Goal: Information Seeking & Learning: Learn about a topic

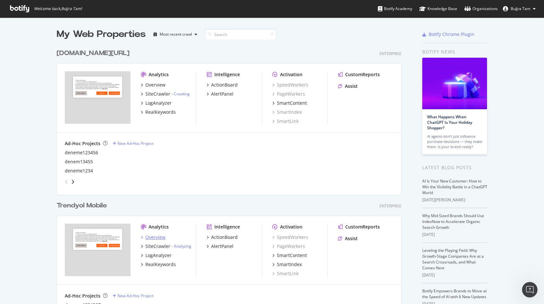
click at [156, 238] on div "Overview" at bounding box center [155, 237] width 20 height 6
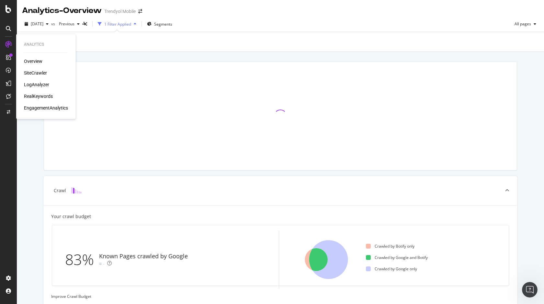
click at [36, 74] on div "SiteCrawler" at bounding box center [35, 73] width 23 height 6
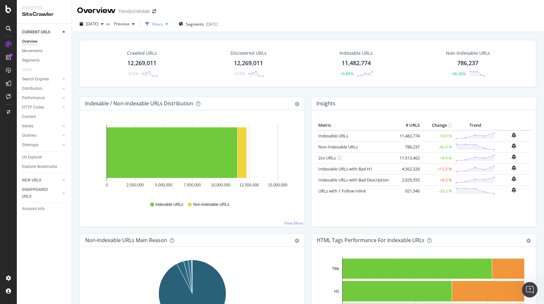
click at [163, 26] on div "Filters" at bounding box center [157, 24] width 11 height 6
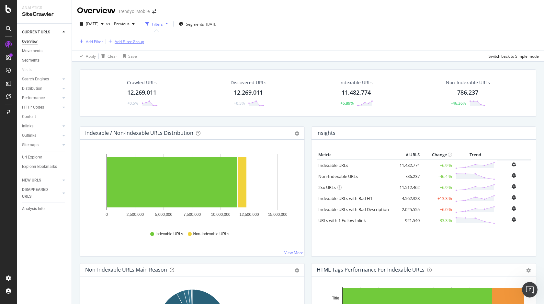
click at [127, 43] on div "Add Filter Group" at bounding box center [129, 42] width 29 height 6
click at [205, 27] on div "Segments 2025-07-16" at bounding box center [198, 24] width 39 height 10
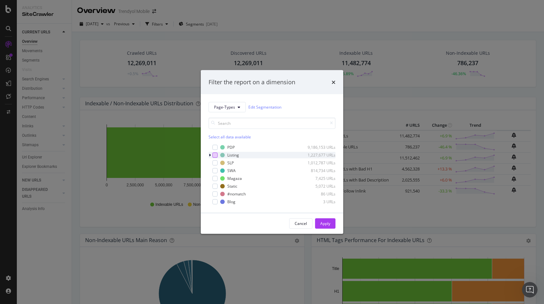
click at [217, 156] on div "modal" at bounding box center [214, 154] width 5 height 5
click at [324, 222] on div "Apply" at bounding box center [325, 223] width 10 height 6
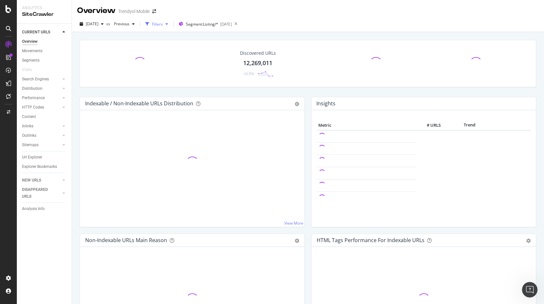
click at [163, 22] on div "Filters" at bounding box center [157, 24] width 11 height 6
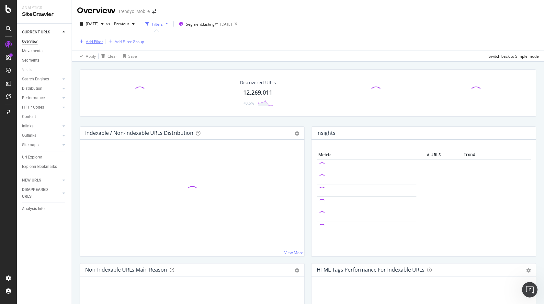
click at [99, 41] on div "Add Filter" at bounding box center [94, 42] width 17 height 6
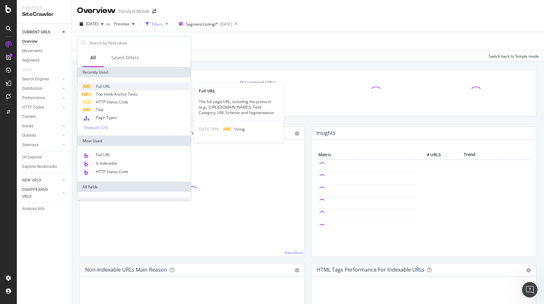
click at [111, 85] on div "Full URL" at bounding box center [134, 87] width 111 height 8
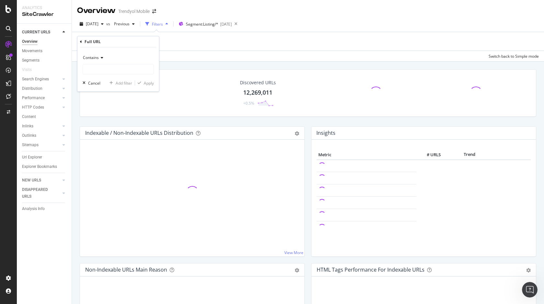
click at [104, 55] on div "Contains" at bounding box center [118, 57] width 71 height 10
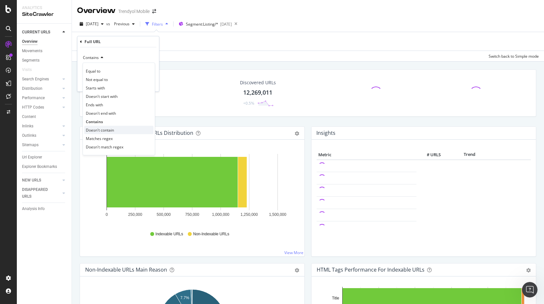
click at [109, 131] on span "Doesn't contain" at bounding box center [100, 130] width 28 height 6
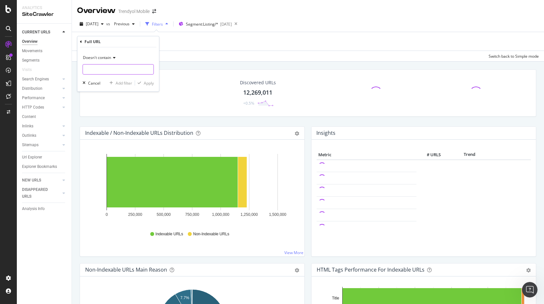
click at [108, 73] on input "text" at bounding box center [118, 69] width 71 height 10
type input "pi="
click at [145, 83] on div "Apply" at bounding box center [149, 83] width 10 height 6
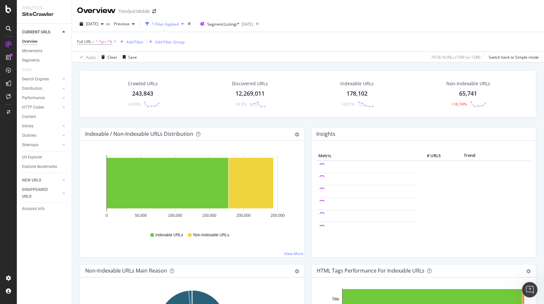
click at [130, 83] on div "Crawled URLs" at bounding box center [143, 83] width 30 height 6
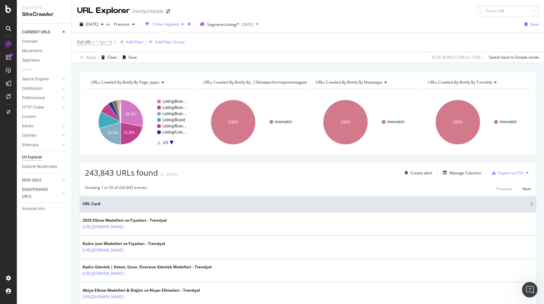
scroll to position [101, 0]
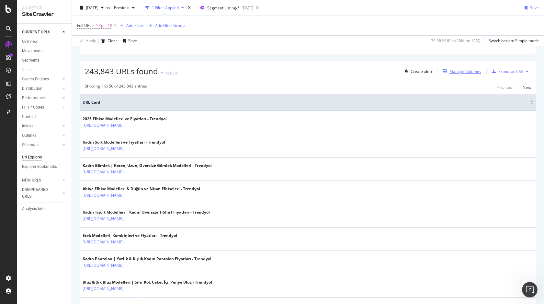
click at [458, 73] on div "Manage Columns" at bounding box center [465, 72] width 32 height 6
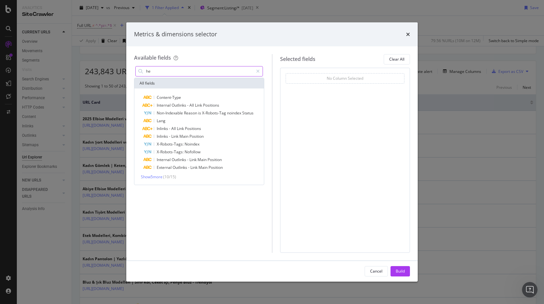
type input "h"
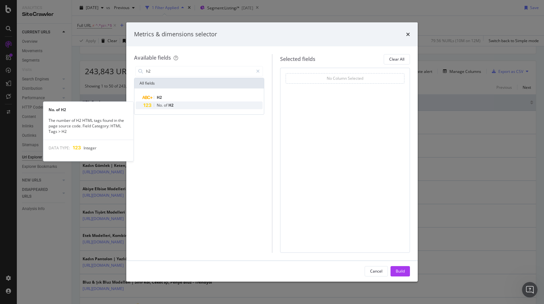
type input "h2"
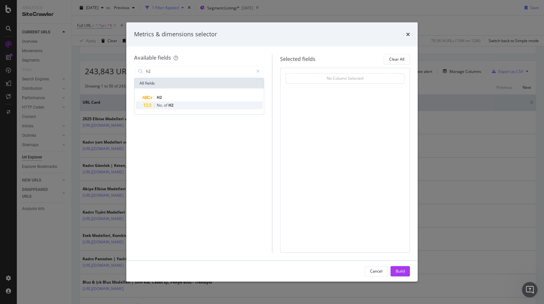
click at [174, 104] on div "No. of H2" at bounding box center [202, 105] width 119 height 8
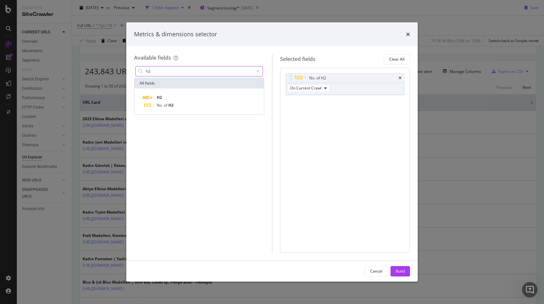
click at [188, 72] on input "h2" at bounding box center [199, 71] width 108 height 10
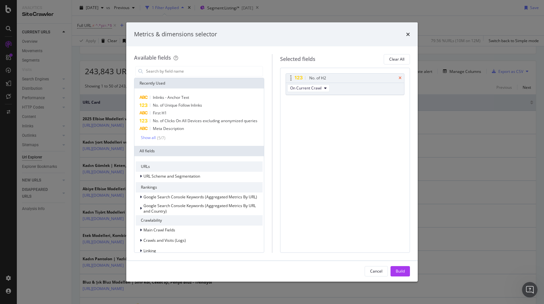
click at [400, 78] on icon "times" at bounding box center [400, 78] width 3 height 4
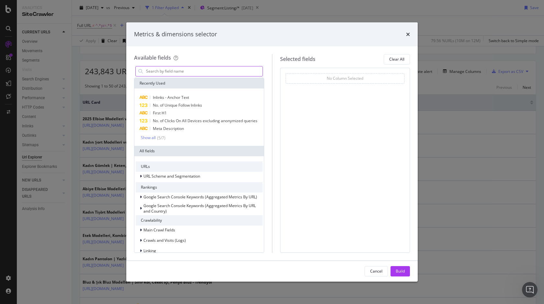
click at [209, 71] on input "modal" at bounding box center [203, 71] width 117 height 10
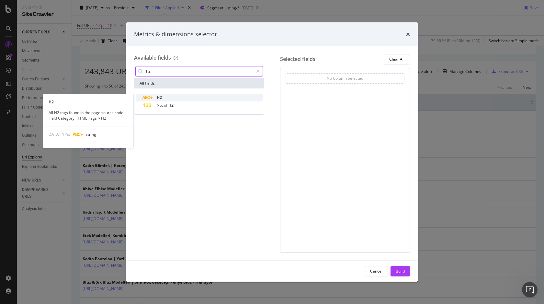
type input "h2"
click at [177, 97] on div "H2" at bounding box center [202, 98] width 119 height 8
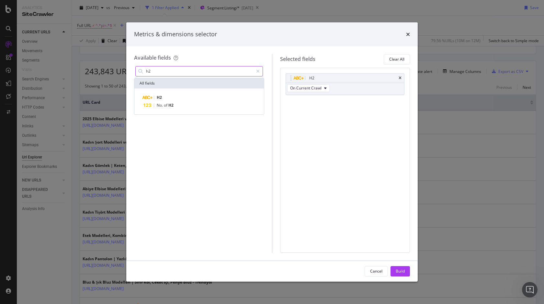
click at [180, 74] on input "h2" at bounding box center [199, 71] width 108 height 10
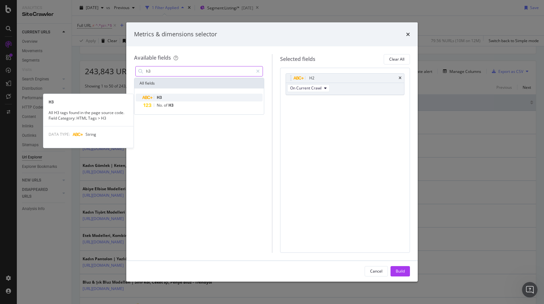
type input "h3"
click at [173, 98] on div "H3" at bounding box center [202, 98] width 119 height 8
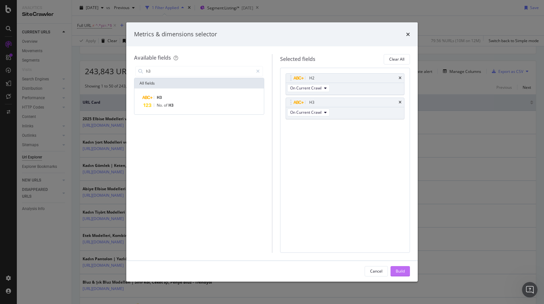
click at [396, 267] on div "Build" at bounding box center [400, 271] width 9 height 10
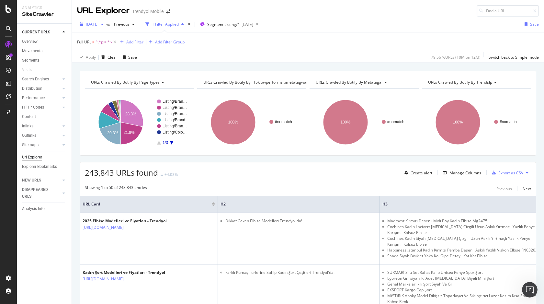
click at [106, 20] on div "[DATE]" at bounding box center [91, 24] width 29 height 10
click at [133, 66] on div "20.0M URLs" at bounding box center [143, 68] width 21 height 6
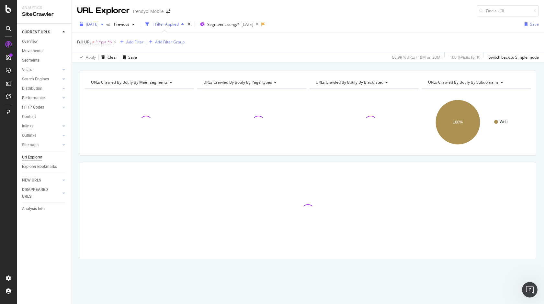
click at [98, 27] on span "[DATE]" at bounding box center [92, 24] width 13 height 6
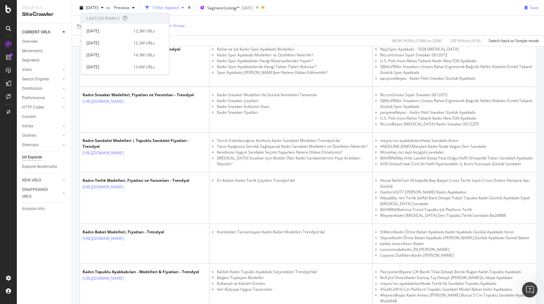
scroll to position [810, 0]
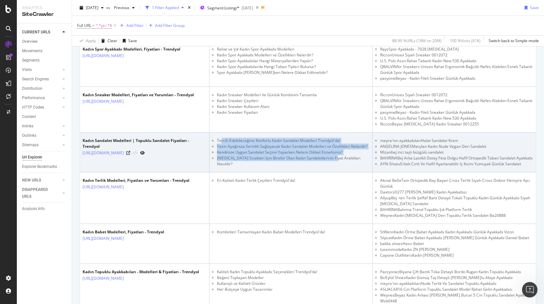
drag, startPoint x: 221, startPoint y: 134, endPoint x: 331, endPoint y: 152, distance: 110.8
click at [331, 152] on ul "Tercih Edebileceğiniz Konforlu Kadın Sandalet Modelleri Trendyol'da! Yazın Ayağ…" at bounding box center [291, 152] width 158 height 29
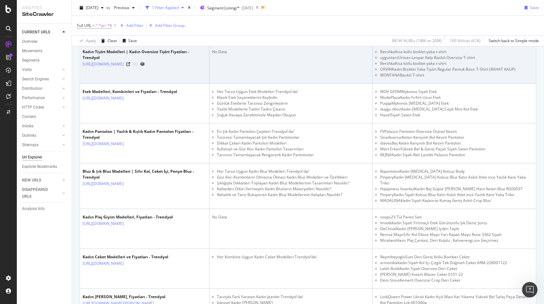
scroll to position [303, 0]
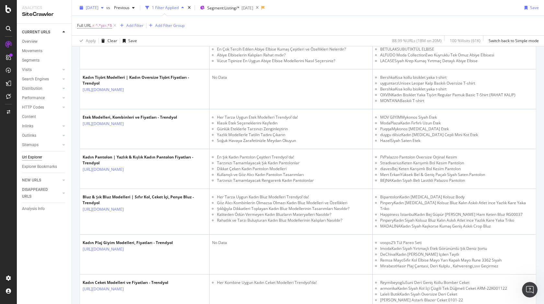
click at [98, 7] on span "[DATE]" at bounding box center [92, 8] width 13 height 6
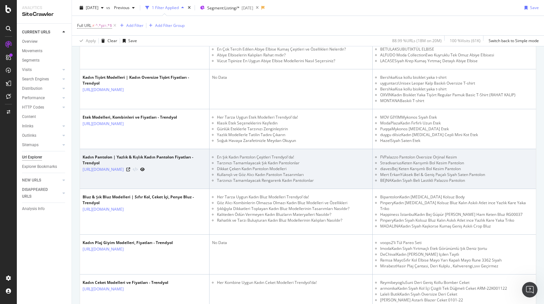
click at [443, 172] on li "Mert ErkanYüksek Bel & Geniş Paçalı Siyah Saten Pantolon" at bounding box center [456, 175] width 153 height 6
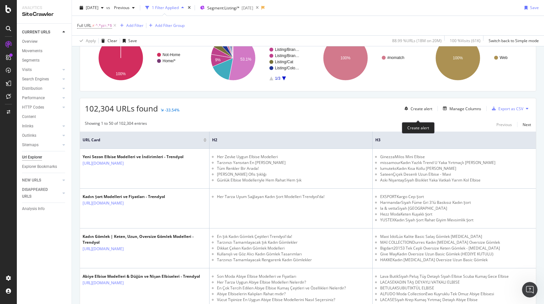
scroll to position [58, 0]
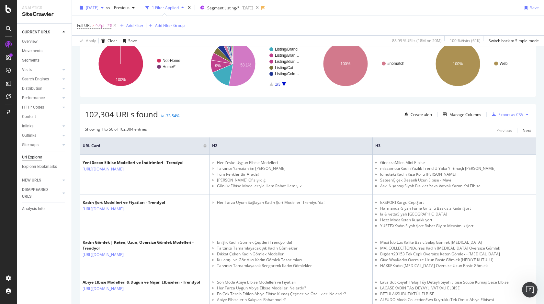
click at [98, 9] on span "[DATE]" at bounding box center [92, 8] width 13 height 6
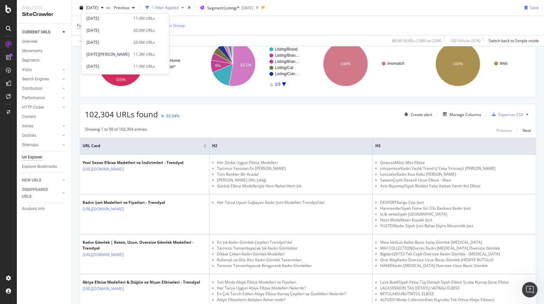
scroll to position [343, 0]
click at [134, 31] on div "20.0M URLs" at bounding box center [143, 34] width 21 height 6
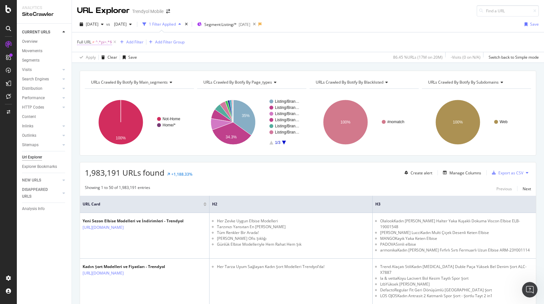
click at [98, 41] on span "^.*pi=.*$" at bounding box center [104, 42] width 17 height 9
click at [134, 21] on div "[DATE]" at bounding box center [122, 24] width 23 height 10
click at [171, 43] on div "10.6M URLs" at bounding box center [181, 46] width 21 height 6
click at [169, 37] on div "2024 Oct. 22nd 12.6M URLs" at bounding box center [163, 33] width 88 height 9
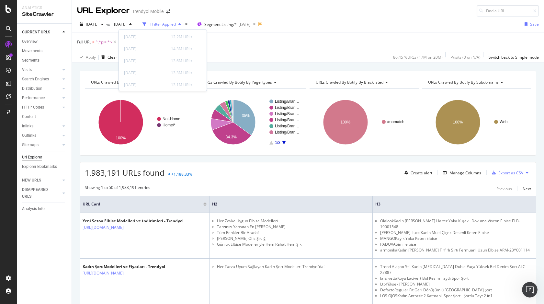
scroll to position [0, 0]
click at [158, 37] on div "Last 20 Crawls" at bounding box center [141, 35] width 34 height 6
click at [160, 51] on div "[DATE] 12.3M URLs" at bounding box center [163, 47] width 88 height 9
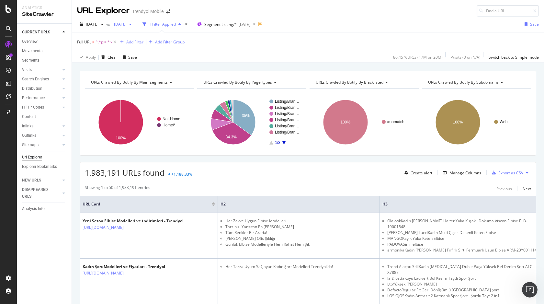
click at [127, 25] on span "[DATE]" at bounding box center [118, 24] width 15 height 6
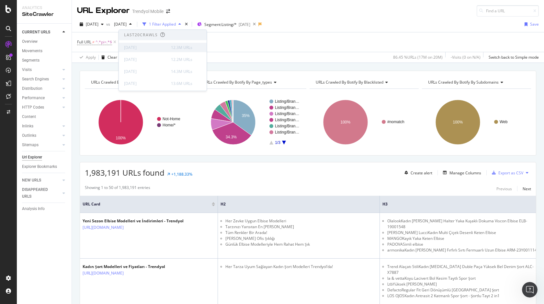
click at [141, 49] on div "[DATE]" at bounding box center [145, 48] width 43 height 6
click at [141, 57] on div "[DATE]" at bounding box center [145, 60] width 43 height 6
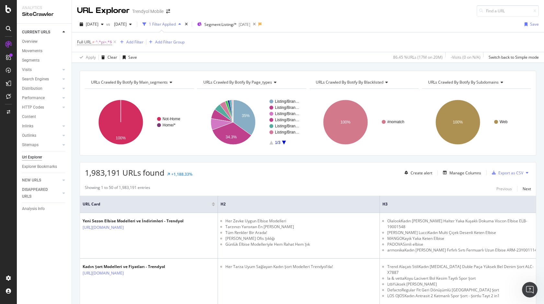
click at [99, 16] on div "URL Explorer" at bounding box center [103, 10] width 52 height 11
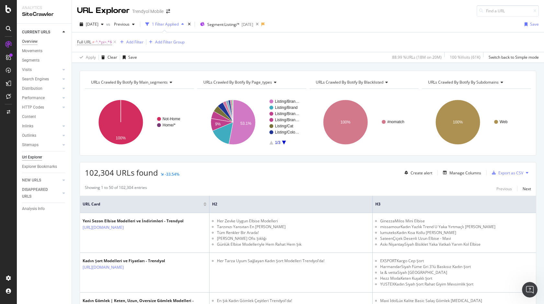
click at [36, 39] on div "Overview" at bounding box center [30, 41] width 16 height 7
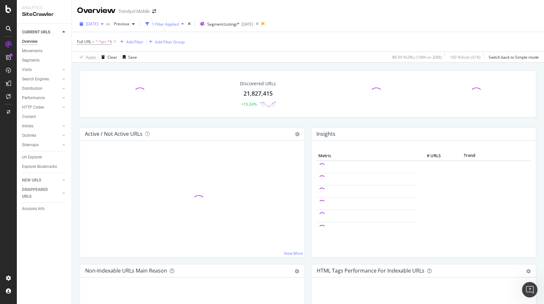
click at [98, 22] on span "[DATE]" at bounding box center [92, 24] width 13 height 6
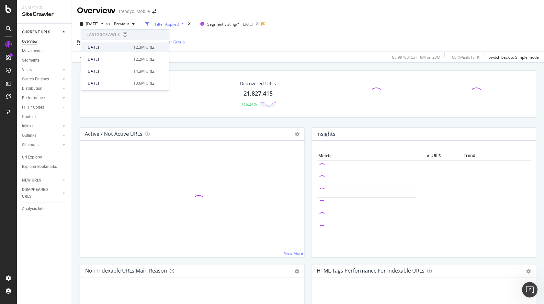
click at [117, 46] on div "[DATE] 12.3M URLs" at bounding box center [120, 47] width 68 height 6
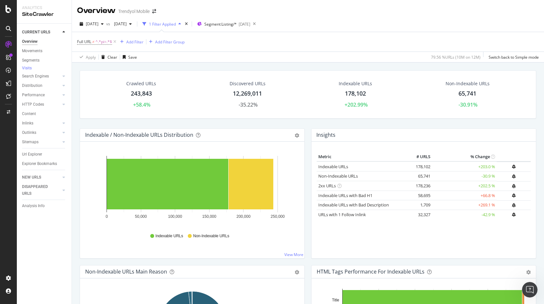
click at [136, 82] on div "Crawled URLs" at bounding box center [141, 83] width 30 height 6
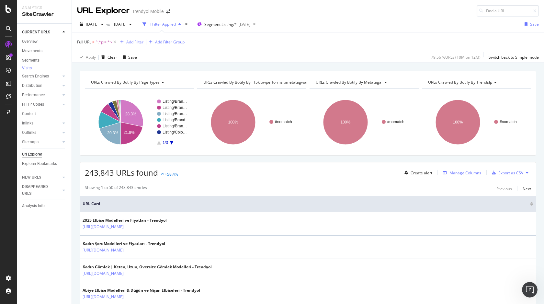
click at [455, 174] on div "Manage Columns" at bounding box center [465, 173] width 32 height 6
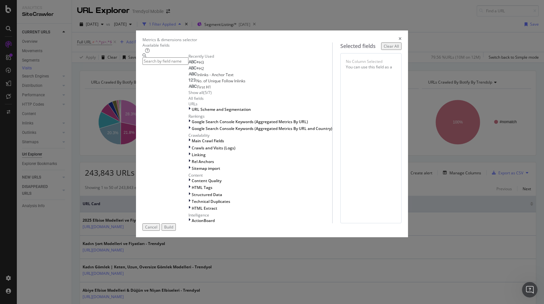
click at [188, 65] on div "H3" at bounding box center [196, 62] width 16 height 5
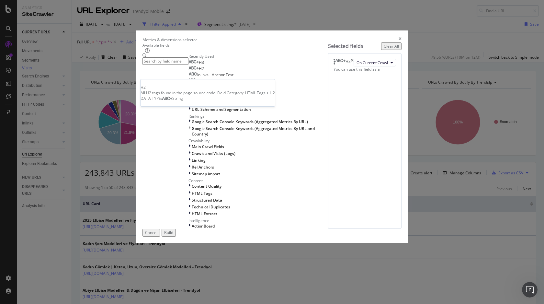
click at [188, 71] on div "H2" at bounding box center [196, 68] width 16 height 5
click at [176, 236] on button "Build" at bounding box center [169, 232] width 14 height 7
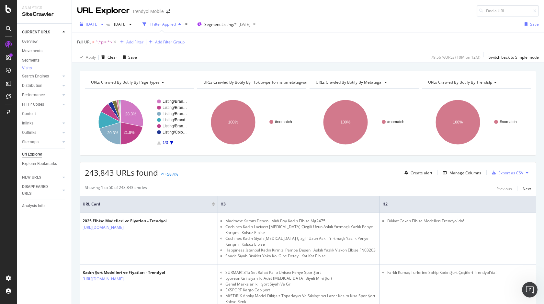
click at [106, 22] on div "button" at bounding box center [102, 24] width 8 height 4
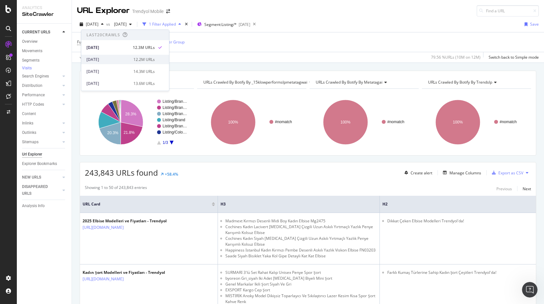
click at [112, 58] on div "[DATE]" at bounding box center [107, 60] width 43 height 6
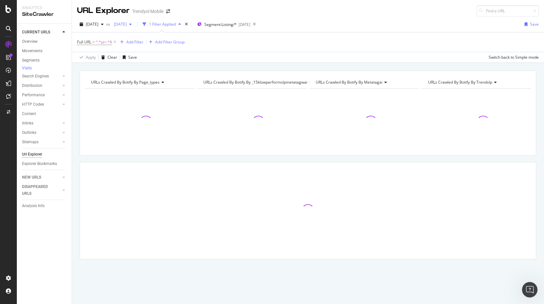
click at [127, 25] on span "[DATE]" at bounding box center [118, 24] width 15 height 6
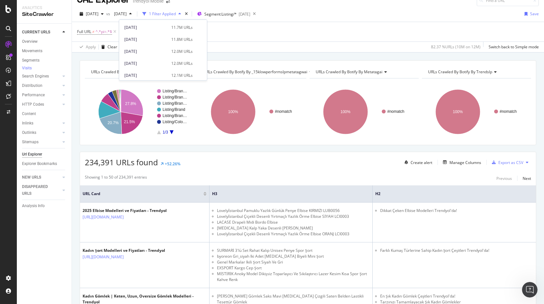
scroll to position [115, 0]
click at [153, 65] on div "[DATE]" at bounding box center [145, 66] width 43 height 6
